Goal: Task Accomplishment & Management: Use online tool/utility

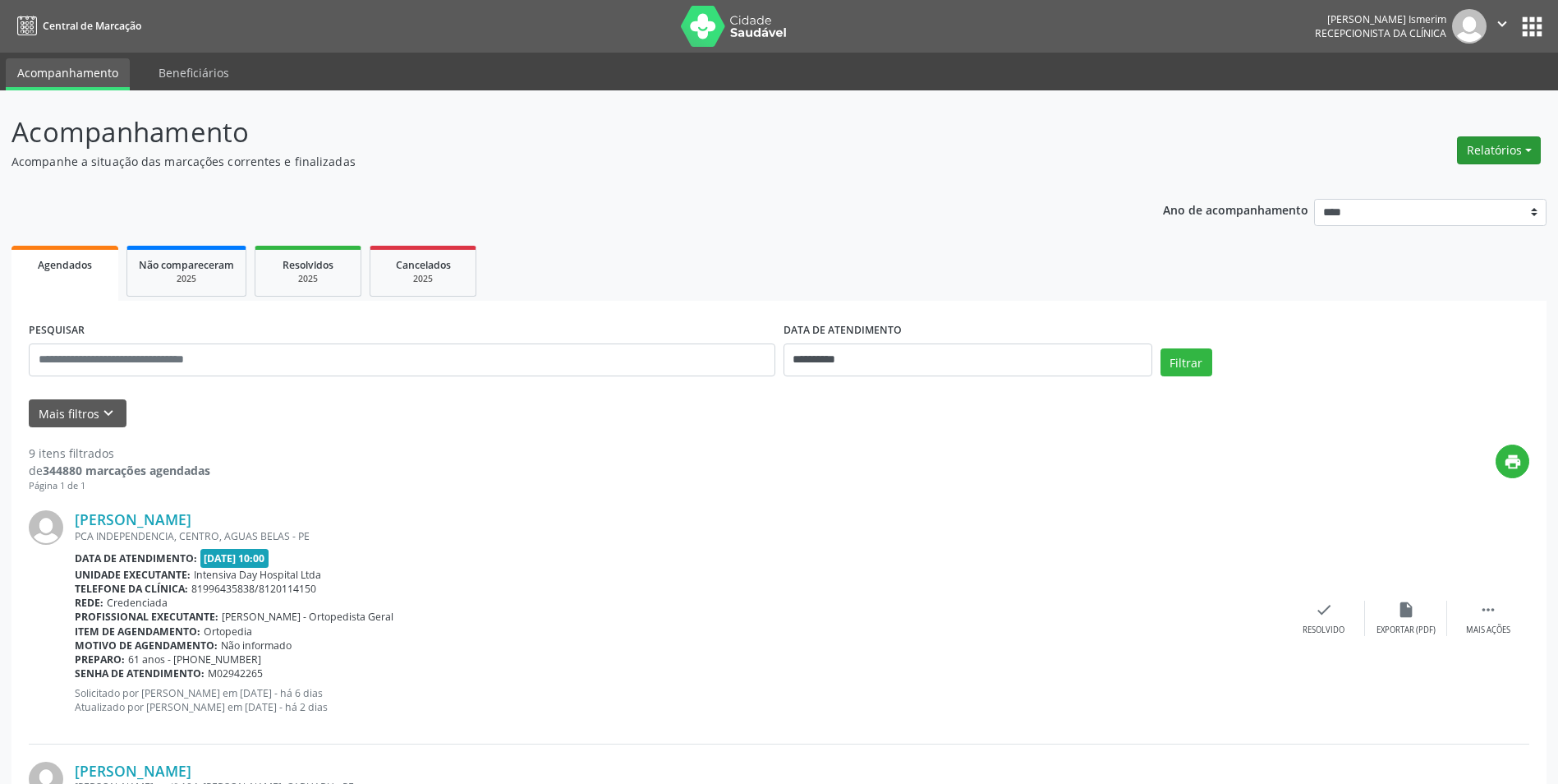
click at [1529, 148] on button "Relatórios" at bounding box center [1499, 150] width 84 height 28
click at [1443, 186] on link "Agendamentos" at bounding box center [1453, 186] width 176 height 23
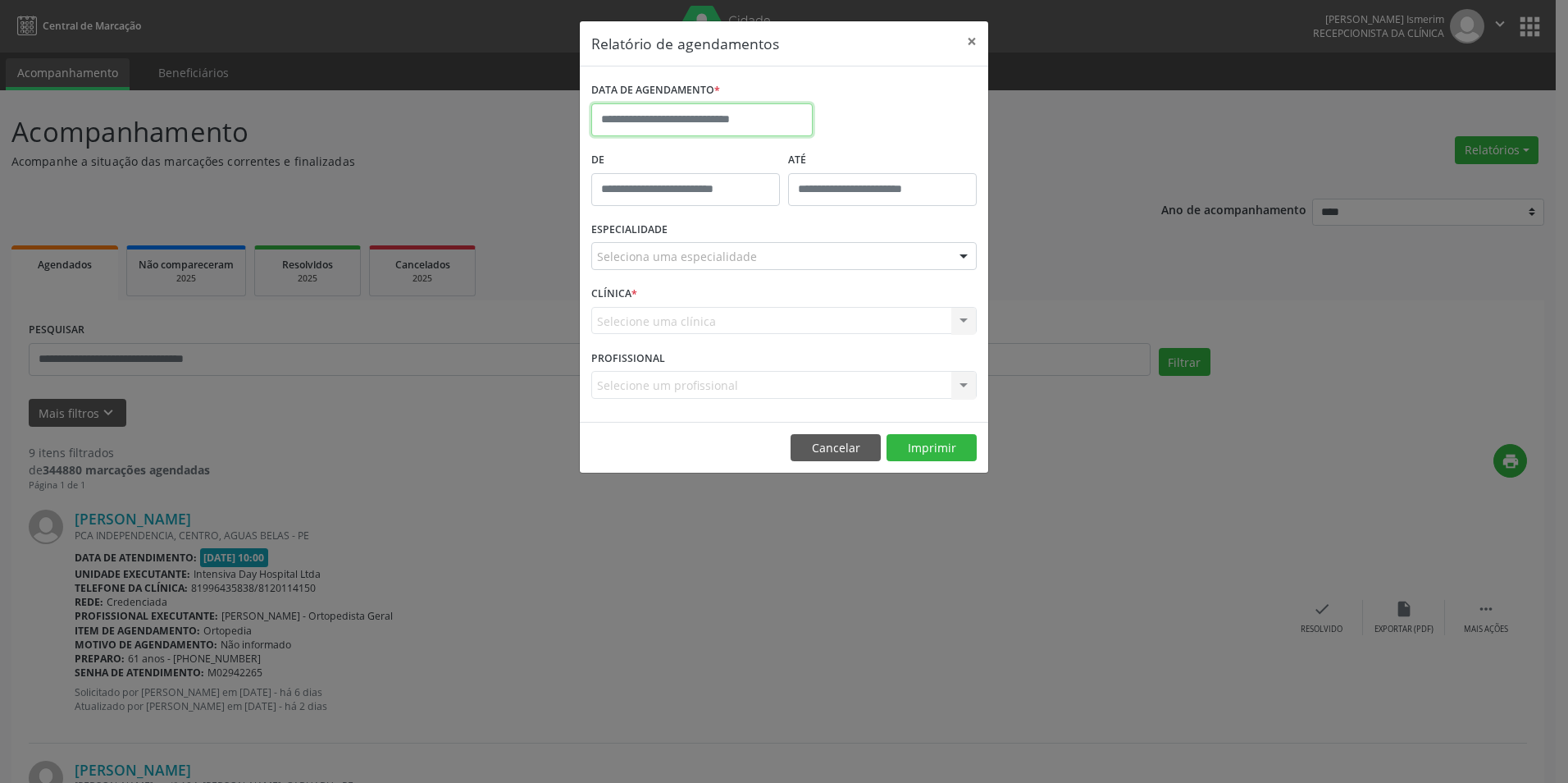
click at [677, 119] on input "text" at bounding box center [702, 119] width 221 height 33
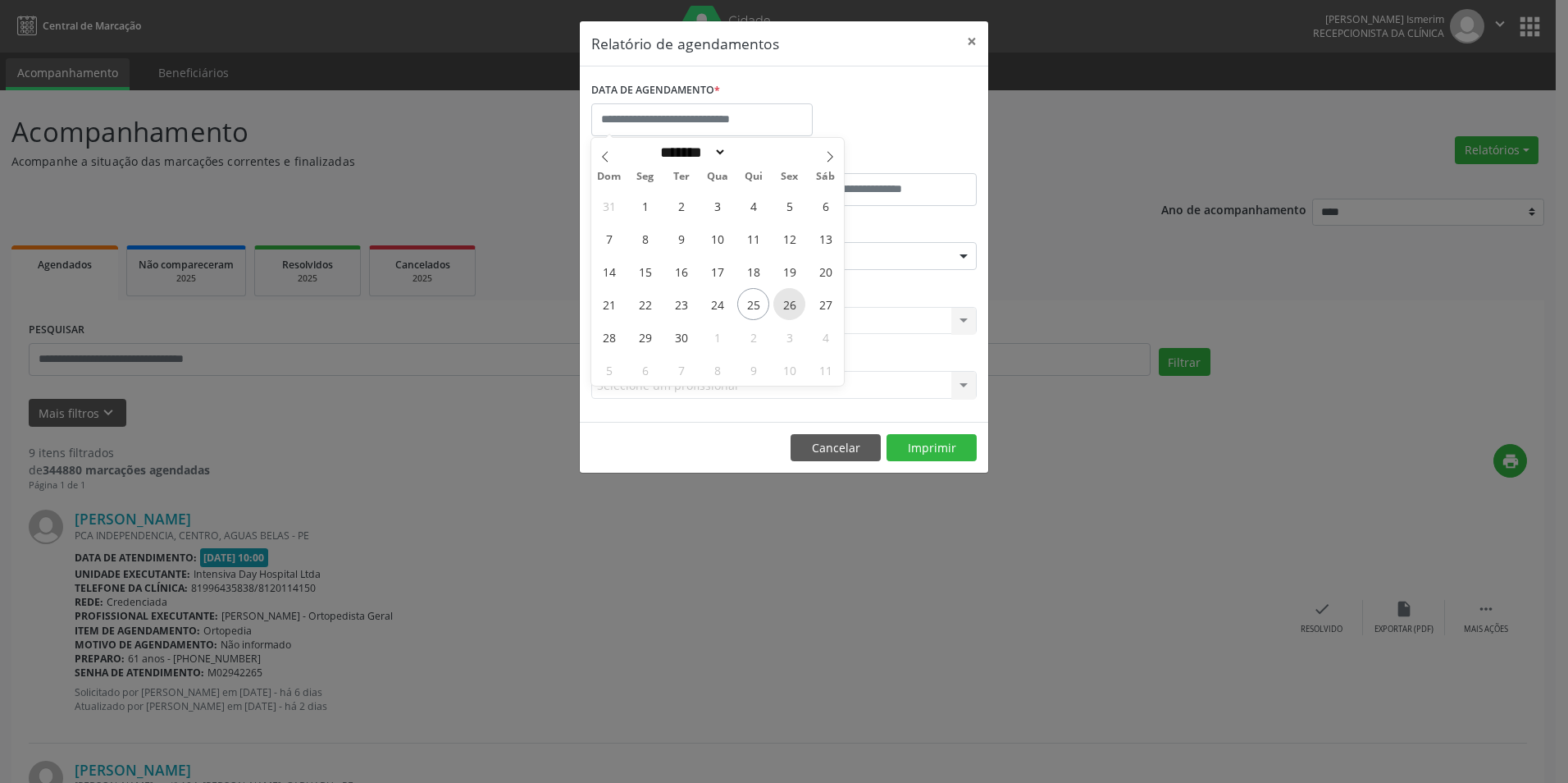
click at [786, 306] on span "26" at bounding box center [789, 304] width 32 height 32
type input "**********"
click at [786, 306] on span "26" at bounding box center [789, 304] width 32 height 32
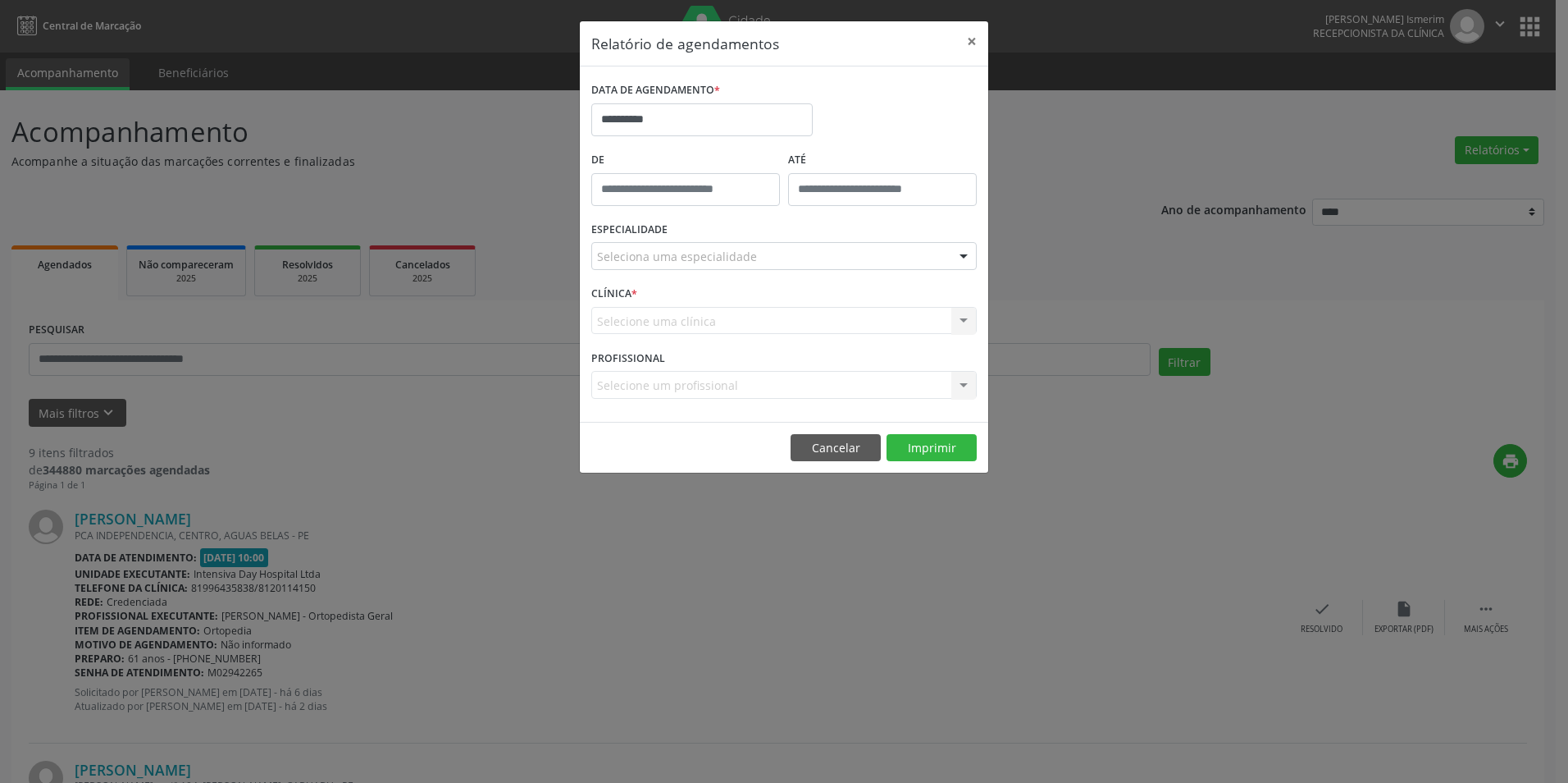
click at [872, 250] on div "Seleciona uma especialidade" at bounding box center [784, 255] width 386 height 28
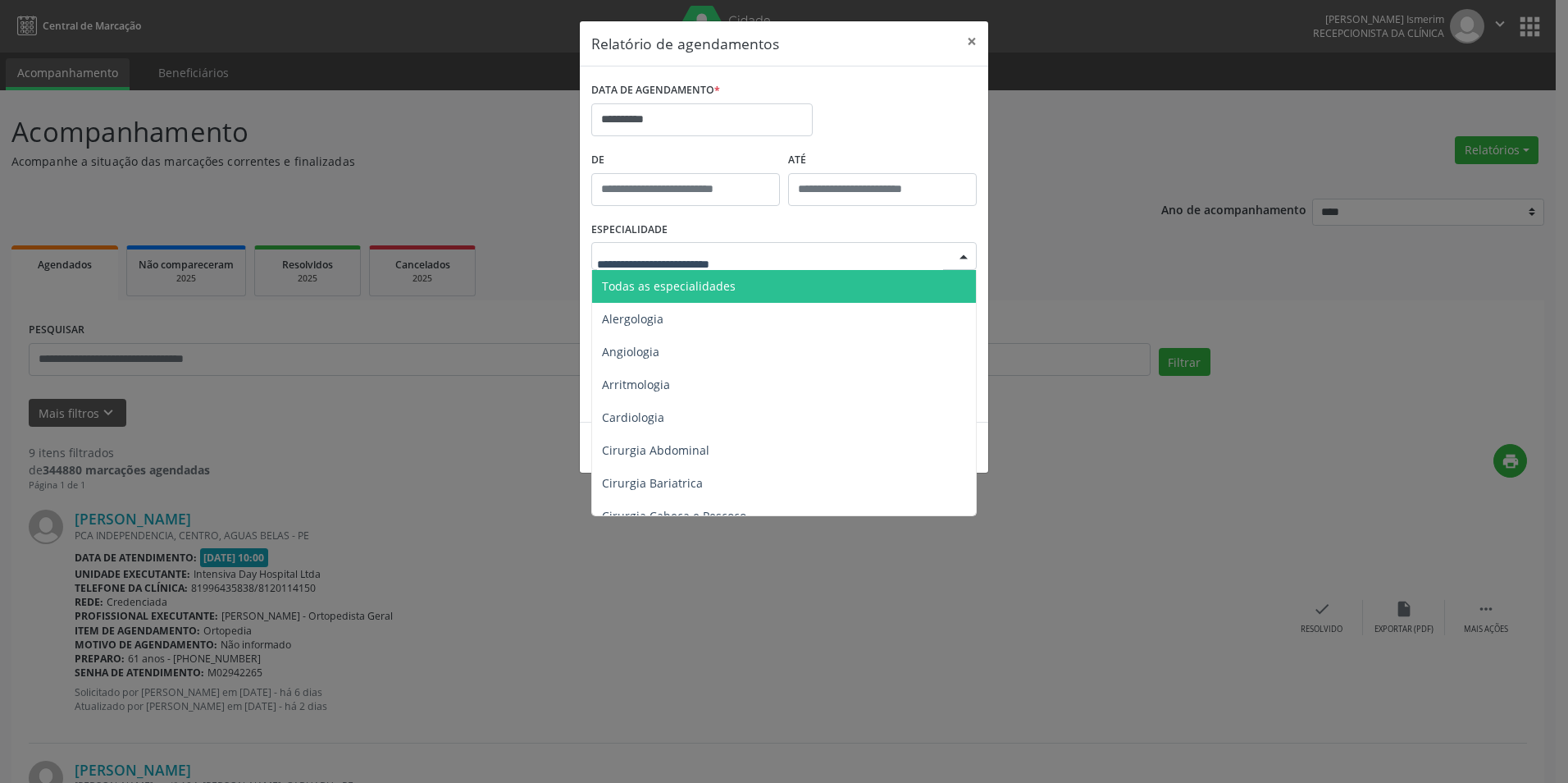
click at [776, 279] on span "Todas as especialidades" at bounding box center [785, 285] width 386 height 33
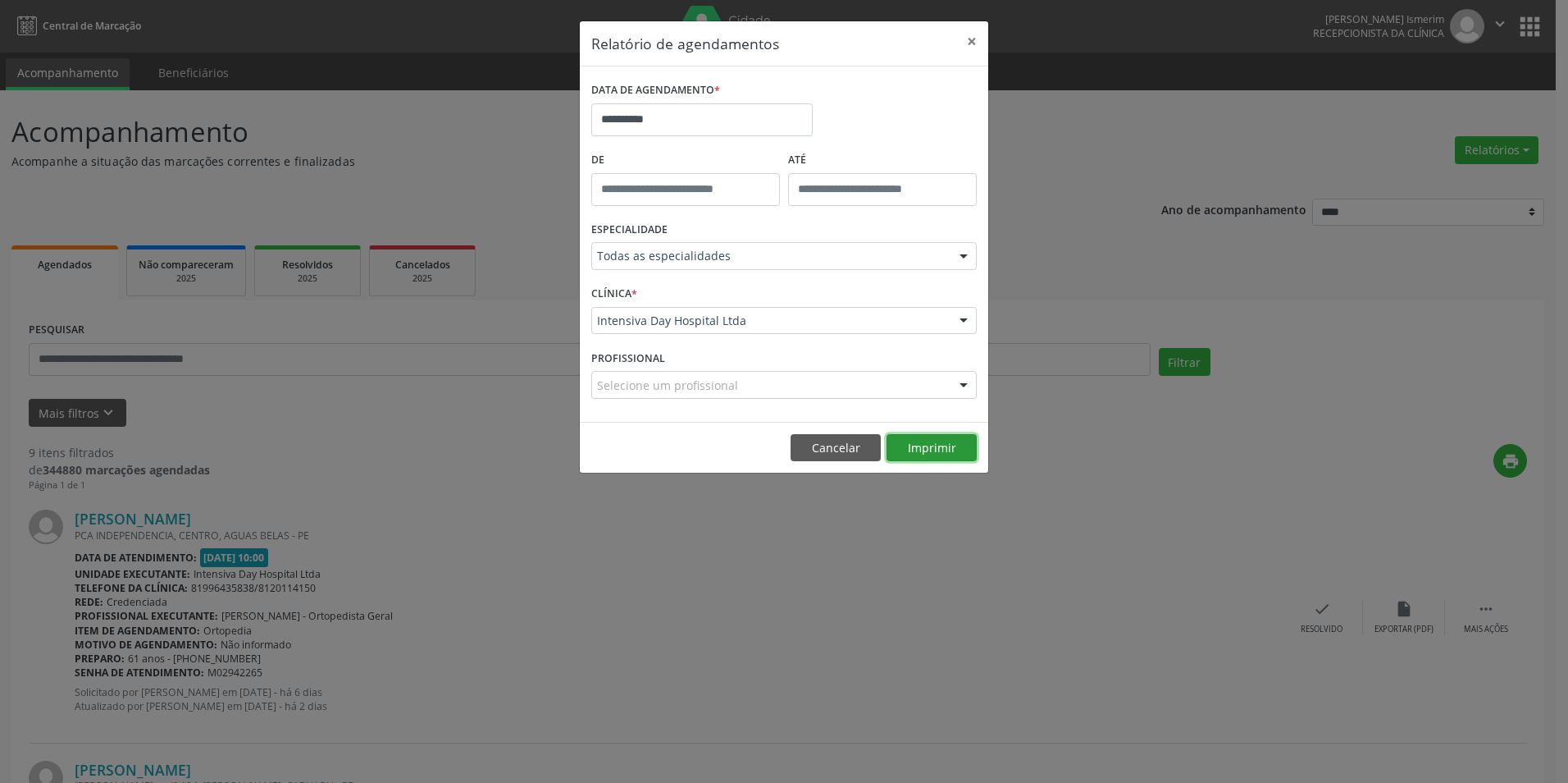
click at [915, 438] on button "Imprimir" at bounding box center [931, 447] width 90 height 28
